Goal: Task Accomplishment & Management: Manage account settings

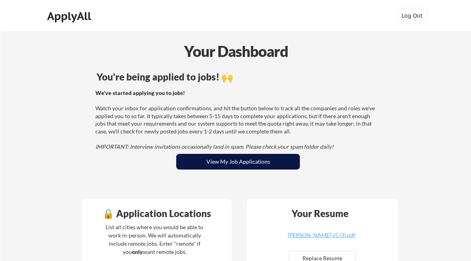
click at [234, 166] on button "View My Job Applications" at bounding box center [238, 162] width 124 height 16
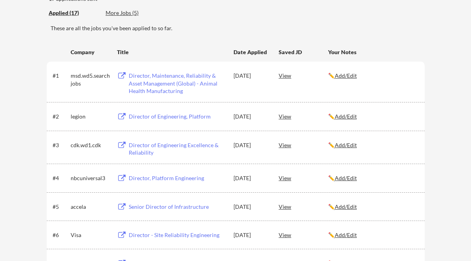
scroll to position [91, 0]
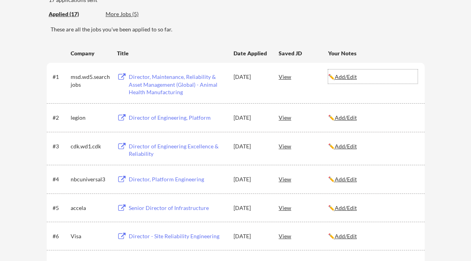
click at [344, 78] on u "Add/Edit" at bounding box center [346, 76] width 22 height 7
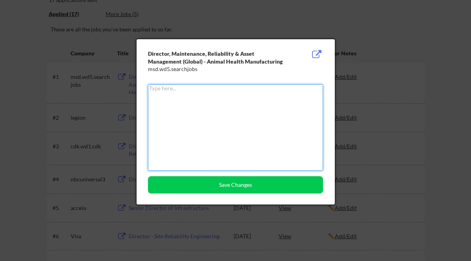
click at [422, 155] on div at bounding box center [235, 130] width 471 height 261
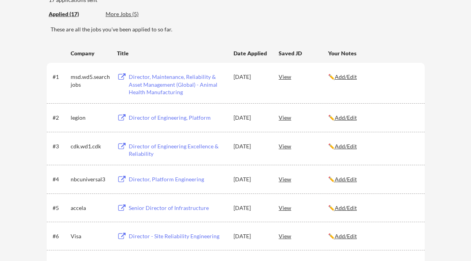
click at [284, 77] on div "View" at bounding box center [302, 76] width 49 height 14
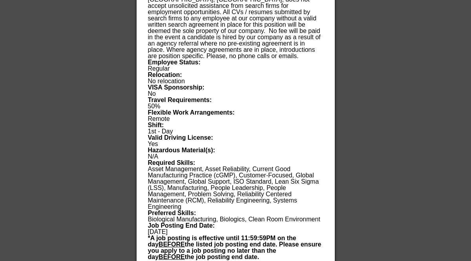
scroll to position [1348, 0]
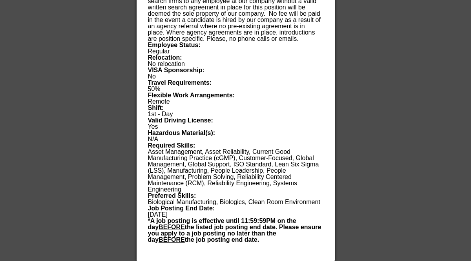
click at [392, 123] on div at bounding box center [235, 130] width 471 height 261
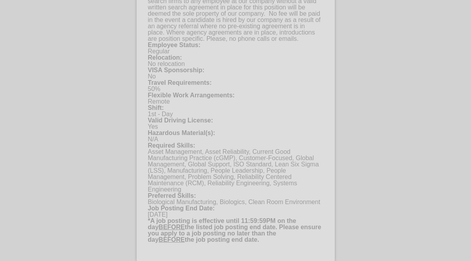
scroll to position [965, 0]
